Goal: Task Accomplishment & Management: Manage account settings

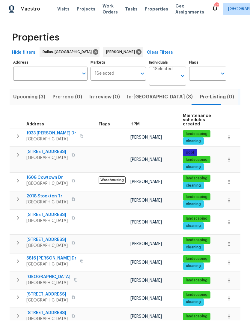
scroll to position [26, 0]
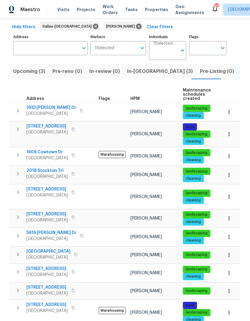
click at [227, 309] on icon "button" at bounding box center [229, 312] width 6 height 6
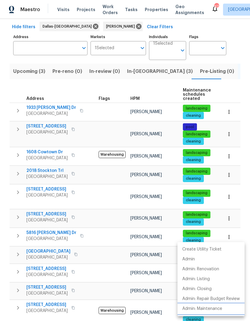
click at [216, 310] on p "Admin: Maintenance" at bounding box center [202, 309] width 40 height 6
click at [92, 301] on div at bounding box center [125, 160] width 250 height 321
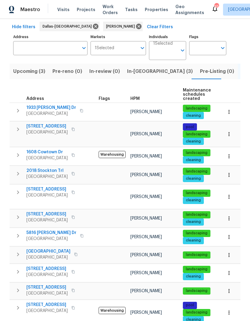
scroll to position [0, 0]
click at [45, 168] on span "2018 Stockton Trl" at bounding box center [46, 171] width 41 height 6
click at [43, 105] on span "1933 Sampsell Dr" at bounding box center [51, 108] width 50 height 6
click at [38, 186] on span "2517 Laredo Ct" at bounding box center [46, 189] width 41 height 6
click at [47, 266] on span "2805 Monthaven Dr" at bounding box center [46, 269] width 41 height 6
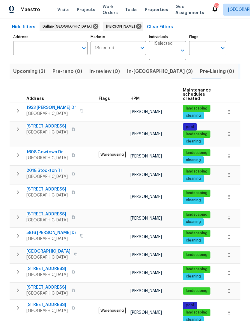
click at [40, 149] on span "1608 Cowtown Dr" at bounding box center [46, 152] width 41 height 6
click at [136, 67] on span "In-reno (3)" at bounding box center [160, 71] width 66 height 8
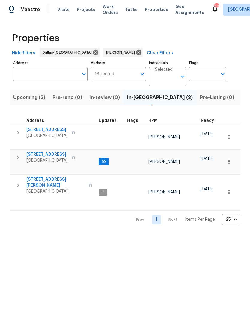
click at [17, 154] on icon "button" at bounding box center [17, 157] width 7 height 7
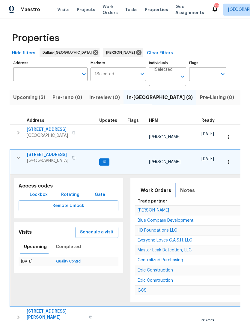
click at [182, 186] on span "Notes" at bounding box center [187, 190] width 15 height 8
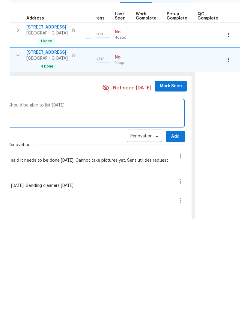
scroll to position [0, 281]
type textarea "At the home, landscape crew isn’t finished. They are onsite working though. Sho…"
click at [171, 235] on span "Add" at bounding box center [176, 238] width 10 height 7
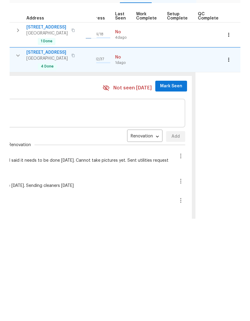
scroll to position [24, 0]
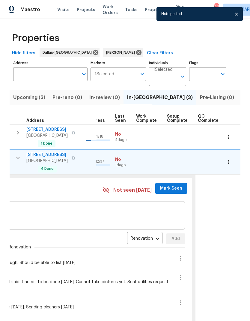
click at [166, 185] on span "Mark Seen" at bounding box center [171, 188] width 22 height 7
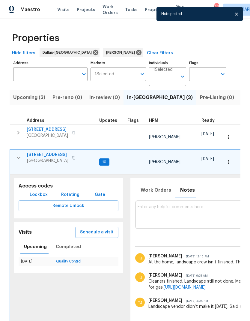
scroll to position [0, 0]
click at [19, 157] on icon "button" at bounding box center [19, 158] width 4 height 2
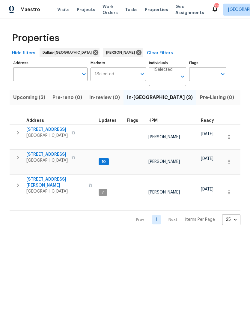
scroll to position [3, 0]
click at [17, 130] on icon "button" at bounding box center [17, 132] width 7 height 7
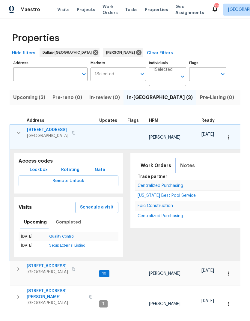
click at [187, 161] on span "Notes" at bounding box center [187, 165] width 15 height 8
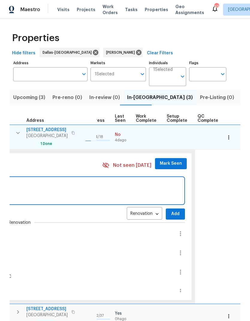
scroll to position [5, 281]
type textarea "Paint completed on interior, working on exterior repairs and fixtures."
click at [172, 210] on span "Add" at bounding box center [176, 213] width 10 height 7
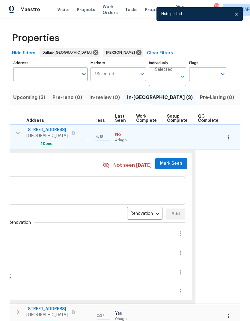
click at [171, 160] on span "Mark Seen" at bounding box center [171, 163] width 22 height 7
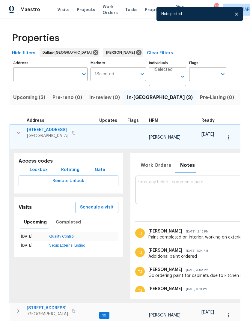
scroll to position [2, 0]
click at [20, 130] on icon "button" at bounding box center [18, 132] width 7 height 7
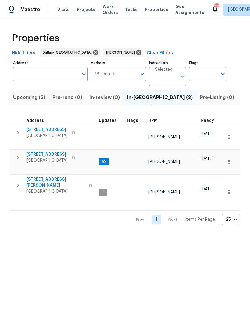
click at [20, 154] on icon "button" at bounding box center [17, 157] width 7 height 7
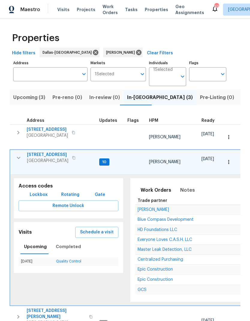
click at [16, 152] on button "button" at bounding box center [19, 158] width 12 height 12
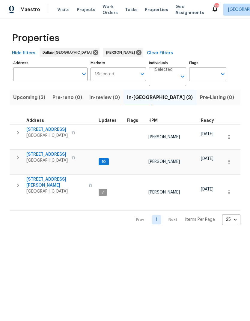
click at [21, 182] on icon "button" at bounding box center [17, 185] width 7 height 7
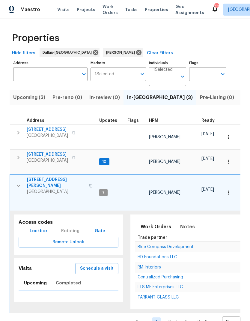
scroll to position [0, 0]
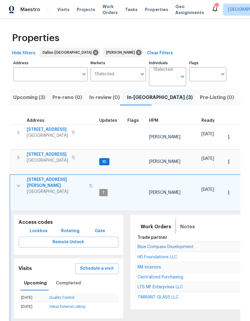
click at [184, 223] on span "Notes" at bounding box center [187, 227] width 15 height 8
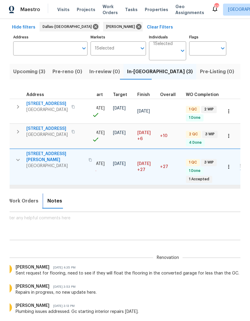
scroll to position [0, 130]
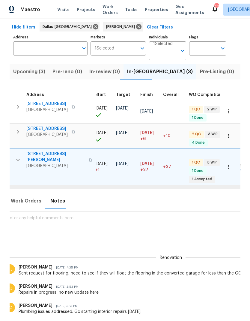
click at [206, 216] on textarea at bounding box center [171, 226] width 326 height 20
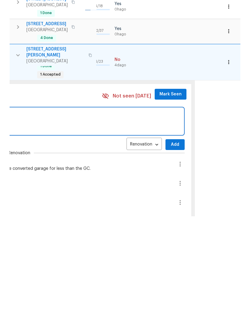
scroll to position [0, 281]
type textarea "Kitchen in progress, still no windows yet. Exterior paint in progress."
click at [171, 246] on span "Add" at bounding box center [176, 249] width 10 height 7
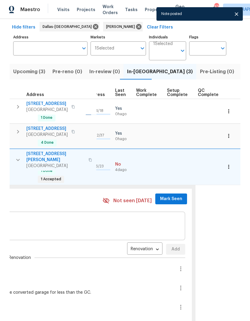
click at [166, 195] on span "Mark Seen" at bounding box center [171, 198] width 22 height 7
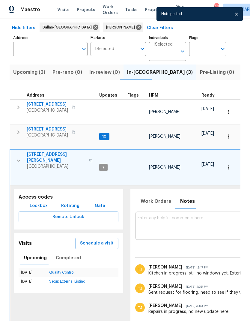
scroll to position [0, 0]
click at [19, 157] on icon "button" at bounding box center [18, 160] width 7 height 7
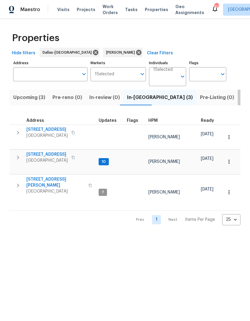
click at [241, 95] on span "Listed (11)" at bounding box center [253, 97] width 24 height 8
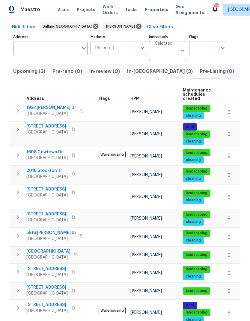
click at [229, 270] on icon "button" at bounding box center [229, 273] width 6 height 6
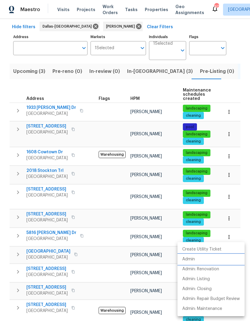
click at [198, 260] on li "Admin" at bounding box center [211, 259] width 67 height 10
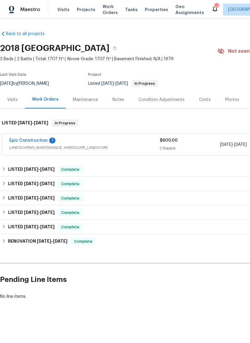
click at [31, 140] on link "Epic Construction" at bounding box center [28, 141] width 38 height 4
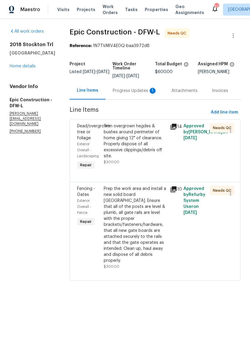
click at [128, 90] on div "Progress Updates 1" at bounding box center [135, 91] width 44 height 6
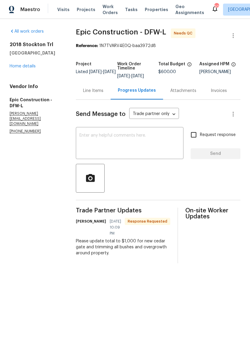
click at [96, 94] on div "Line Items" at bounding box center [93, 91] width 20 height 6
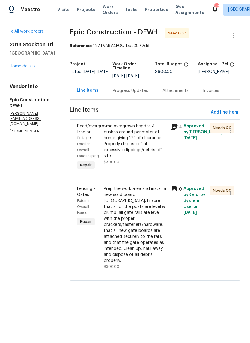
click at [171, 191] on icon at bounding box center [174, 190] width 6 height 6
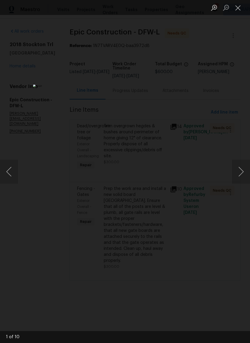
click at [237, 170] on button "Next image" at bounding box center [241, 172] width 18 height 24
click at [239, 172] on button "Next image" at bounding box center [241, 172] width 18 height 24
click at [238, 174] on button "Next image" at bounding box center [241, 172] width 18 height 24
click at [241, 171] on button "Next image" at bounding box center [241, 172] width 18 height 24
click at [240, 175] on button "Next image" at bounding box center [241, 172] width 18 height 24
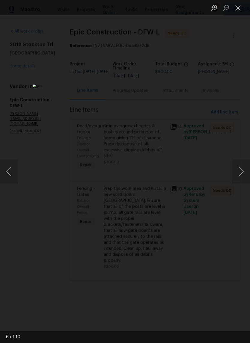
click at [240, 175] on button "Next image" at bounding box center [241, 172] width 18 height 24
click at [240, 174] on button "Next image" at bounding box center [241, 172] width 18 height 24
click at [241, 175] on button "Next image" at bounding box center [241, 172] width 18 height 24
click at [239, 173] on button "Next image" at bounding box center [241, 172] width 18 height 24
click at [240, 173] on button "Next image" at bounding box center [241, 172] width 18 height 24
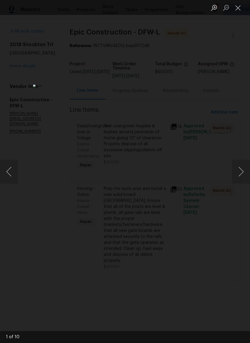
click at [239, 172] on button "Next image" at bounding box center [241, 172] width 18 height 24
click at [238, 8] on button "Close lightbox" at bounding box center [238, 7] width 12 height 10
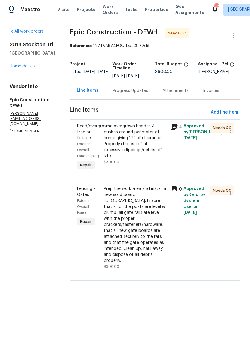
click at [139, 132] on div "Trim overgrown hegdes & bushes around perimeter of home giving 12" of clearance…" at bounding box center [135, 141] width 63 height 36
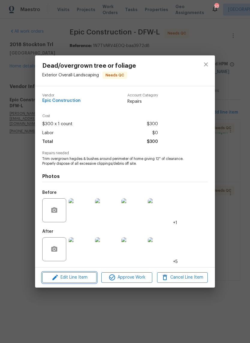
click at [78, 281] on span "Edit Line Item" at bounding box center [69, 277] width 51 height 7
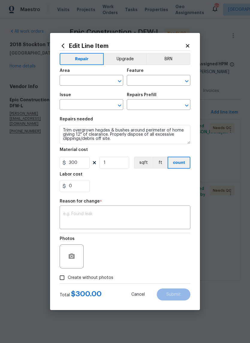
type input "Exterior Overall"
type input "Landscaping"
type input "Dead/overgrown tree or foliage"
type input "Trim bushes/overgrown hedges $50.00"
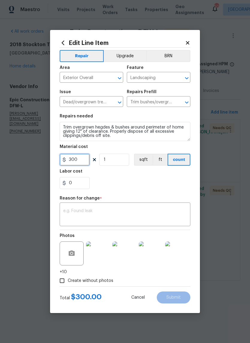
click at [84, 159] on input "300" at bounding box center [75, 160] width 30 height 12
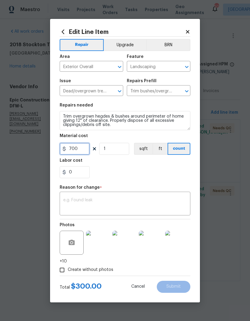
type input "700"
click at [144, 197] on div "x ​" at bounding box center [125, 204] width 131 height 22
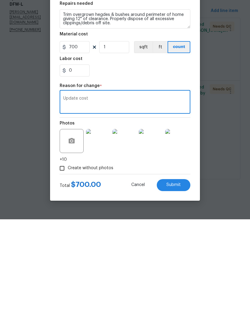
type textarea "Update cost"
click at [136, 166] on div "0" at bounding box center [125, 172] width 131 height 12
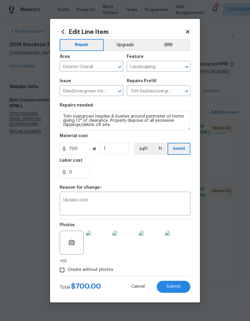
click at [179, 288] on span "Submit" at bounding box center [173, 286] width 14 height 4
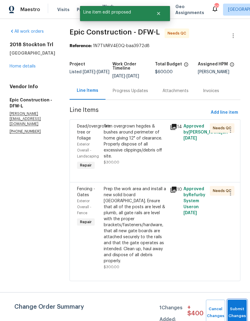
click at [236, 306] on button "Submit Changes" at bounding box center [237, 313] width 19 height 26
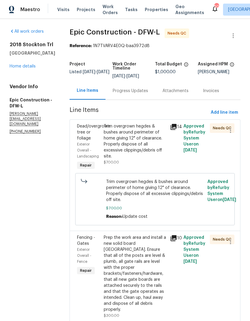
click at [145, 138] on div "Trim overgrown hegdes & bushes around perimeter of home giving 12" of clearance…" at bounding box center [135, 141] width 63 height 36
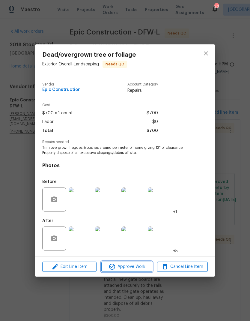
click at [130, 265] on span "Approve Work" at bounding box center [126, 266] width 47 height 7
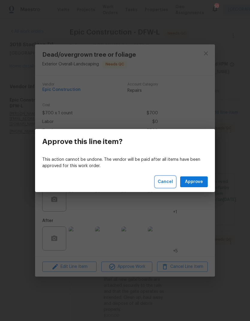
click at [165, 178] on button "Cancel" at bounding box center [165, 181] width 20 height 11
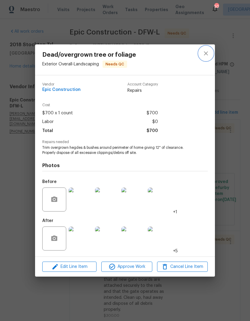
click at [208, 47] on button "close" at bounding box center [206, 53] width 14 height 14
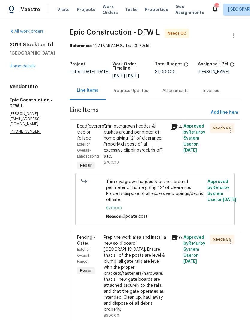
click at [21, 69] on div "2018 Stockton Trl Grand Prairie, TX 75052 Home details" at bounding box center [33, 56] width 46 height 28
click at [22, 69] on div "2018 Stockton Trl Grand Prairie, TX 75052 Home details" at bounding box center [33, 56] width 46 height 28
click at [26, 68] on link "Home details" at bounding box center [23, 66] width 26 height 4
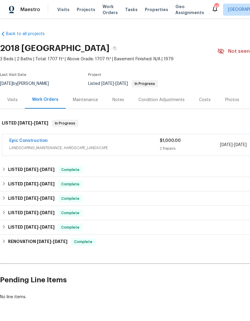
click at [28, 140] on link "Epic Construction" at bounding box center [28, 141] width 38 height 4
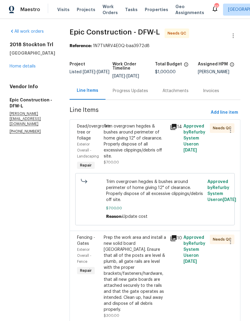
click at [173, 124] on icon at bounding box center [173, 126] width 7 height 7
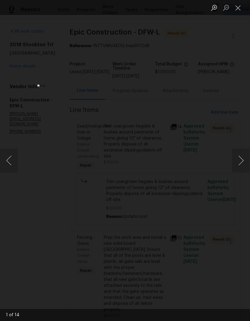
click at [237, 161] on button "Next image" at bounding box center [241, 160] width 18 height 24
click at [241, 158] on button "Next image" at bounding box center [241, 160] width 18 height 24
click at [240, 159] on button "Next image" at bounding box center [241, 160] width 18 height 24
click at [241, 158] on button "Next image" at bounding box center [241, 160] width 18 height 24
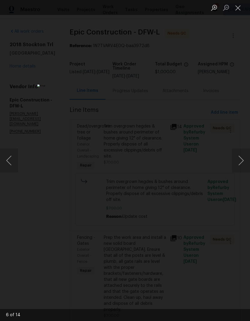
click at [239, 160] on button "Next image" at bounding box center [241, 160] width 18 height 24
click at [239, 162] on button "Next image" at bounding box center [241, 160] width 18 height 24
click at [241, 161] on button "Next image" at bounding box center [241, 160] width 18 height 24
click at [239, 11] on button "Close lightbox" at bounding box center [238, 7] width 12 height 10
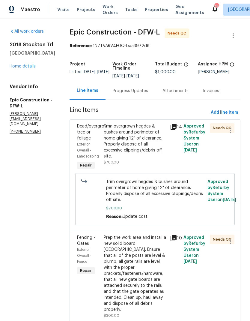
scroll to position [9, 0]
click at [145, 127] on div "Trim overgrown hegdes & bushes around perimeter of home giving 12" of clearance…" at bounding box center [135, 141] width 63 height 36
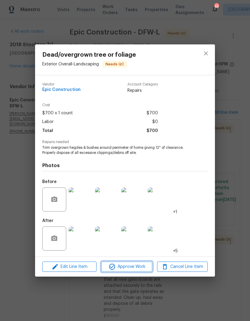
click at [131, 270] on span "Approve Work" at bounding box center [126, 266] width 47 height 7
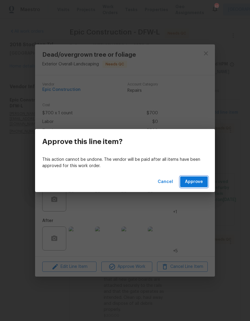
click at [194, 182] on span "Approve" at bounding box center [194, 181] width 18 height 7
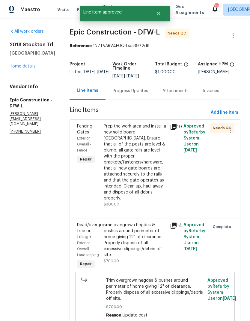
click at [139, 222] on div "Trim overgrown hegdes & bushes around perimeter of home giving 12" of clearance…" at bounding box center [135, 240] width 63 height 36
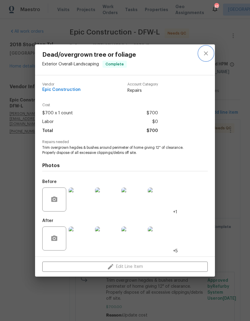
click at [207, 54] on icon "close" at bounding box center [206, 53] width 4 height 4
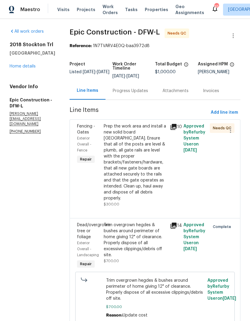
click at [139, 145] on div "Prep the work area and install a new solid board cedar gate. Ensure that all of…" at bounding box center [135, 162] width 63 height 78
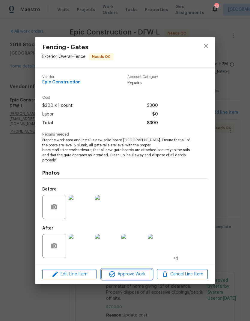
click at [131, 274] on span "Approve Work" at bounding box center [126, 274] width 47 height 7
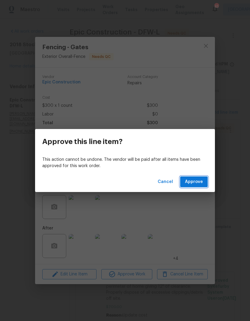
click at [199, 180] on span "Approve" at bounding box center [194, 181] width 18 height 7
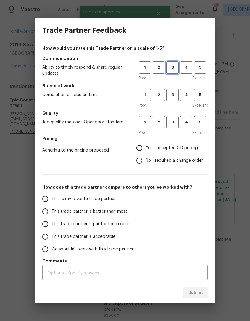
click at [175, 68] on span "3" at bounding box center [172, 67] width 11 height 7
click at [173, 100] on button "3" at bounding box center [172, 95] width 12 height 12
click at [174, 133] on div "Poor Excellent" at bounding box center [173, 133] width 69 height 6
click at [140, 148] on input "Yes - accepted OD pricing" at bounding box center [139, 148] width 13 height 13
radio input "true"
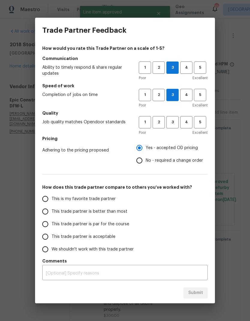
click at [43, 220] on input "This trade partner is par for the course" at bounding box center [45, 224] width 13 height 13
radio input "false"
click at [139, 160] on input "No - required a change order" at bounding box center [139, 160] width 13 height 13
radio input "false"
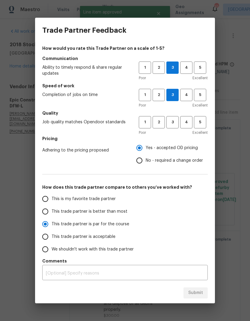
radio input "true"
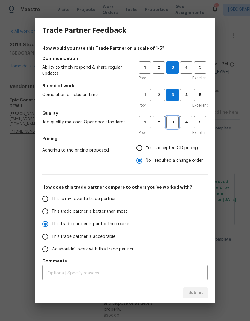
click at [174, 122] on span "3" at bounding box center [172, 122] width 11 height 7
click at [200, 288] on button "Submit" at bounding box center [196, 292] width 24 height 11
radio input "false"
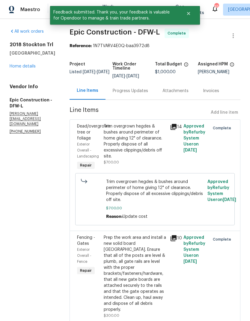
click at [22, 68] on link "Home details" at bounding box center [23, 66] width 26 height 4
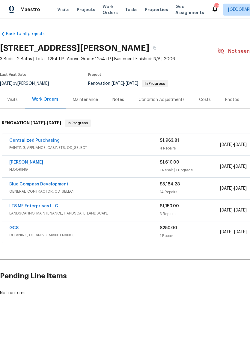
click at [31, 139] on link "Centralized Purchasing" at bounding box center [34, 141] width 50 height 4
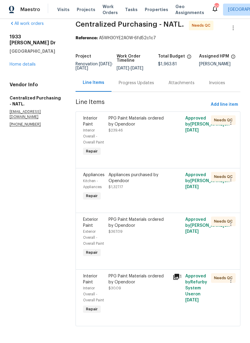
scroll to position [19, 0]
click at [142, 115] on div "PPG Paint Materials ordered by Opendoor" at bounding box center [139, 121] width 60 height 12
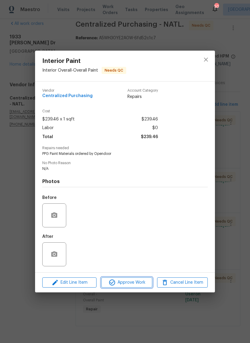
click at [138, 284] on span "Approve Work" at bounding box center [126, 282] width 47 height 7
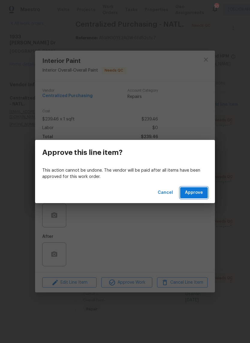
click at [193, 193] on span "Approve" at bounding box center [194, 192] width 18 height 7
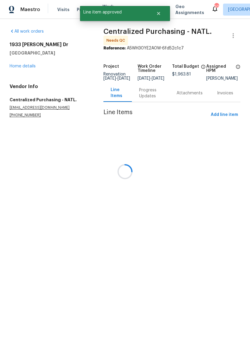
scroll to position [0, 0]
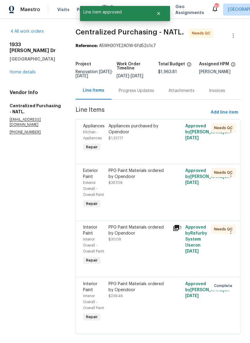
click at [144, 135] on div "Appliances purchased by Opendoor" at bounding box center [139, 129] width 60 height 12
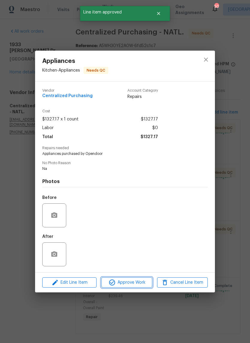
click at [133, 283] on span "Approve Work" at bounding box center [126, 282] width 47 height 7
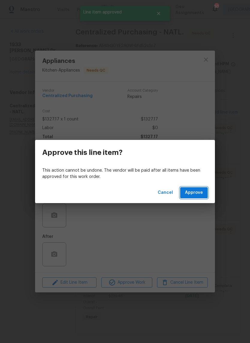
click at [194, 195] on span "Approve" at bounding box center [194, 192] width 18 height 7
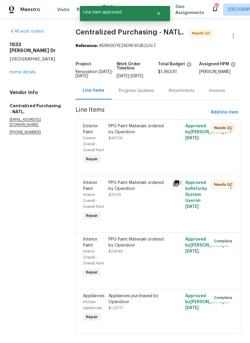
click at [145, 134] on div "PPG Paint Materials ordered by Opendoor" at bounding box center [139, 129] width 60 height 12
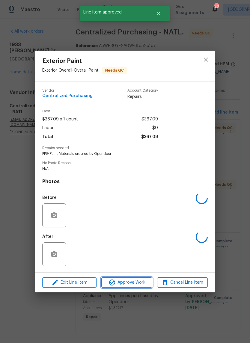
click at [132, 285] on span "Approve Work" at bounding box center [126, 282] width 47 height 7
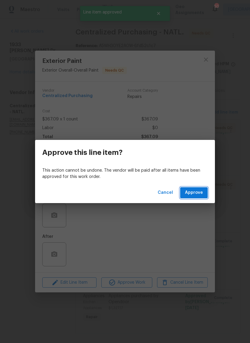
click at [193, 192] on span "Approve" at bounding box center [194, 192] width 18 height 7
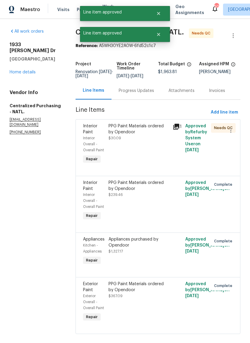
click at [141, 135] on div "PPG Paint Materials ordered by Opendoor" at bounding box center [139, 129] width 60 height 12
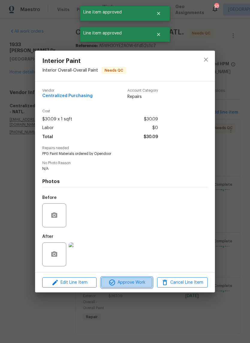
click at [136, 285] on span "Approve Work" at bounding box center [126, 282] width 47 height 7
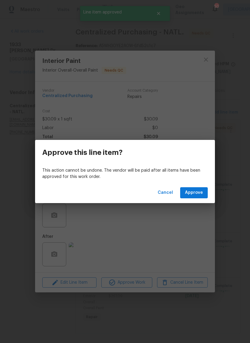
click at [193, 192] on span "Approve" at bounding box center [194, 192] width 18 height 7
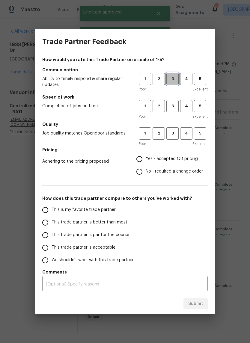
click at [172, 76] on span "3" at bounding box center [172, 79] width 11 height 7
click at [171, 109] on span "3" at bounding box center [172, 106] width 11 height 7
click at [173, 135] on span "3" at bounding box center [172, 133] width 11 height 7
click at [142, 163] on input "Yes - accepted OD pricing" at bounding box center [139, 159] width 13 height 13
radio input "true"
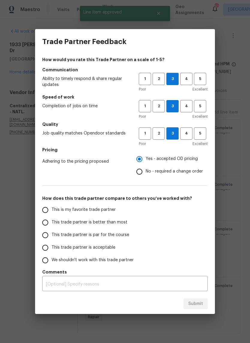
click at [46, 244] on input "This trade partner is acceptable" at bounding box center [45, 248] width 13 height 13
radio input "true"
click at [44, 236] on input "This trade partner is par for the course" at bounding box center [45, 235] width 13 height 13
radio input "true"
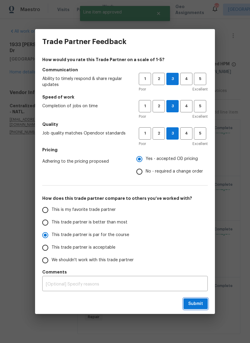
click at [199, 304] on span "Submit" at bounding box center [195, 303] width 15 height 7
radio input "true"
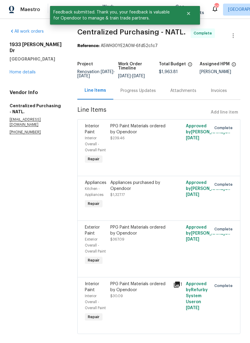
click at [26, 70] on link "Home details" at bounding box center [23, 72] width 26 height 4
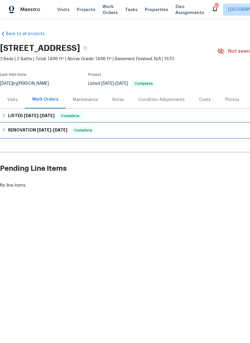
click at [23, 128] on h6 "RENOVATION [DATE] - [DATE]" at bounding box center [37, 130] width 59 height 7
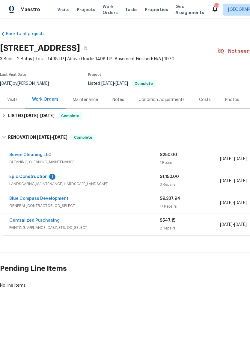
scroll to position [0, -1]
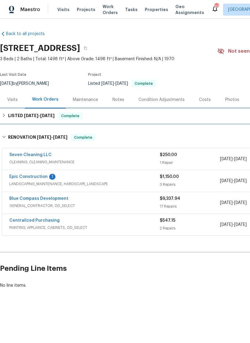
click at [33, 114] on span "7/9/25" at bounding box center [31, 116] width 14 height 4
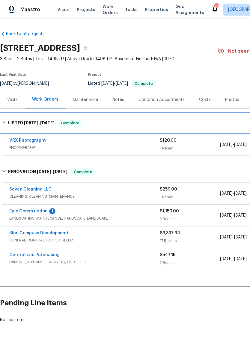
scroll to position [0, 0]
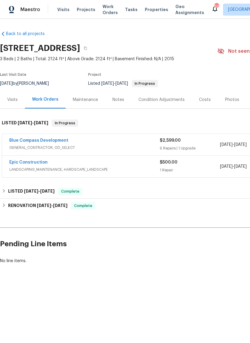
scroll to position [0, -1]
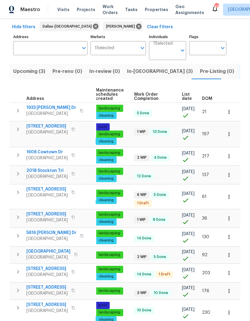
scroll to position [0, 87]
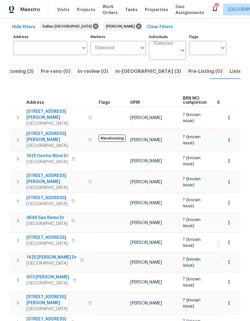
scroll to position [24, 0]
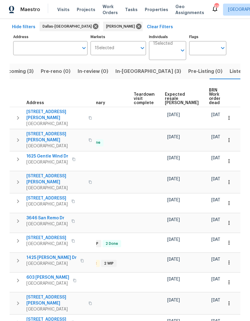
scroll to position [0, 131]
click at [169, 92] on span "Expected resale [PERSON_NAME]" at bounding box center [182, 98] width 34 height 13
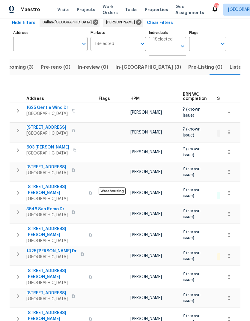
click at [43, 248] on span "1425 [PERSON_NAME] Dr" at bounding box center [51, 251] width 50 height 6
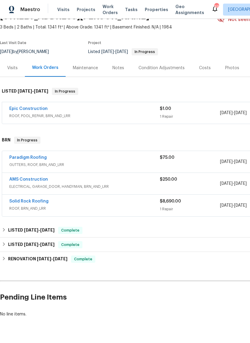
scroll to position [32, 0]
click at [25, 158] on link "Paradigm Roofing" at bounding box center [27, 158] width 37 height 4
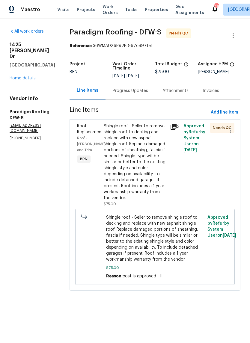
click at [21, 76] on link "Home details" at bounding box center [23, 78] width 26 height 4
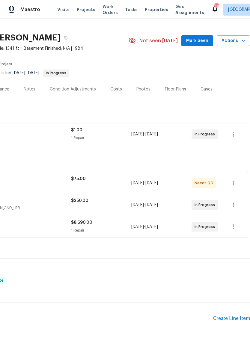
scroll to position [10, 89]
click at [232, 132] on icon "button" at bounding box center [233, 134] width 7 height 7
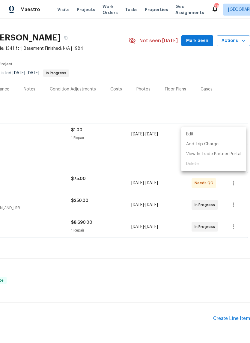
click at [154, 157] on div at bounding box center [125, 171] width 250 height 343
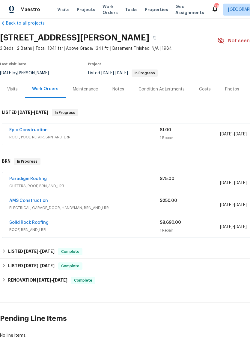
scroll to position [10, 0]
click at [24, 201] on link "AMS Construction" at bounding box center [28, 201] width 39 height 4
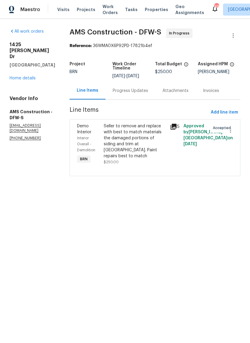
click at [16, 76] on link "Home details" at bounding box center [23, 78] width 26 height 4
